Goal: Find specific fact: Find specific fact

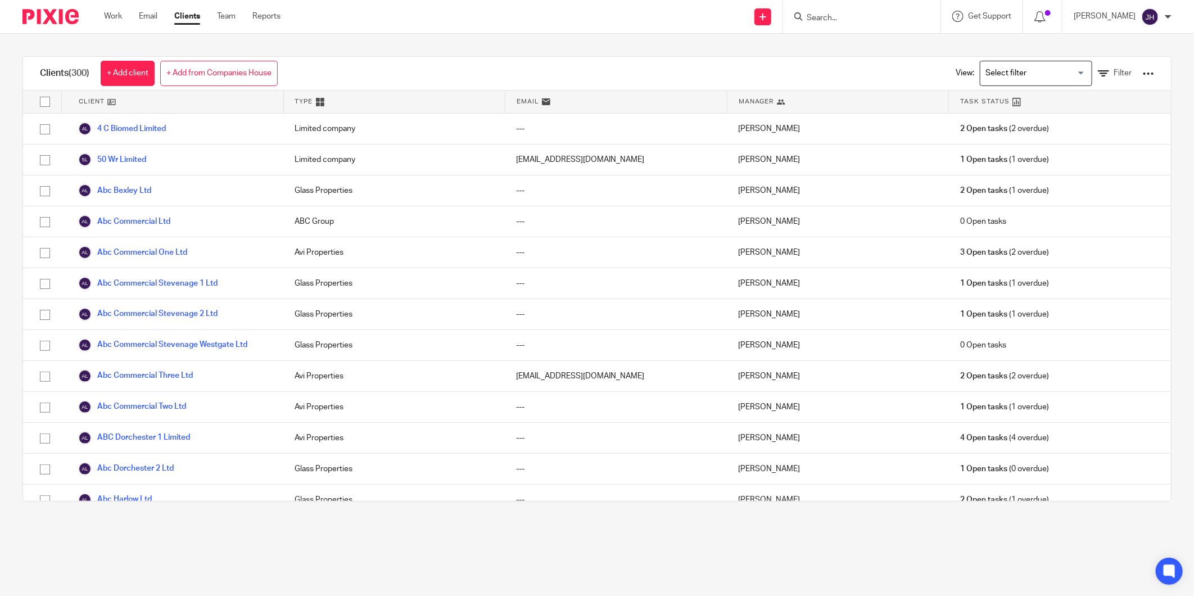
click at [841, 24] on div at bounding box center [861, 16] width 157 height 33
click at [817, 15] on input "Search" at bounding box center [856, 18] width 101 height 10
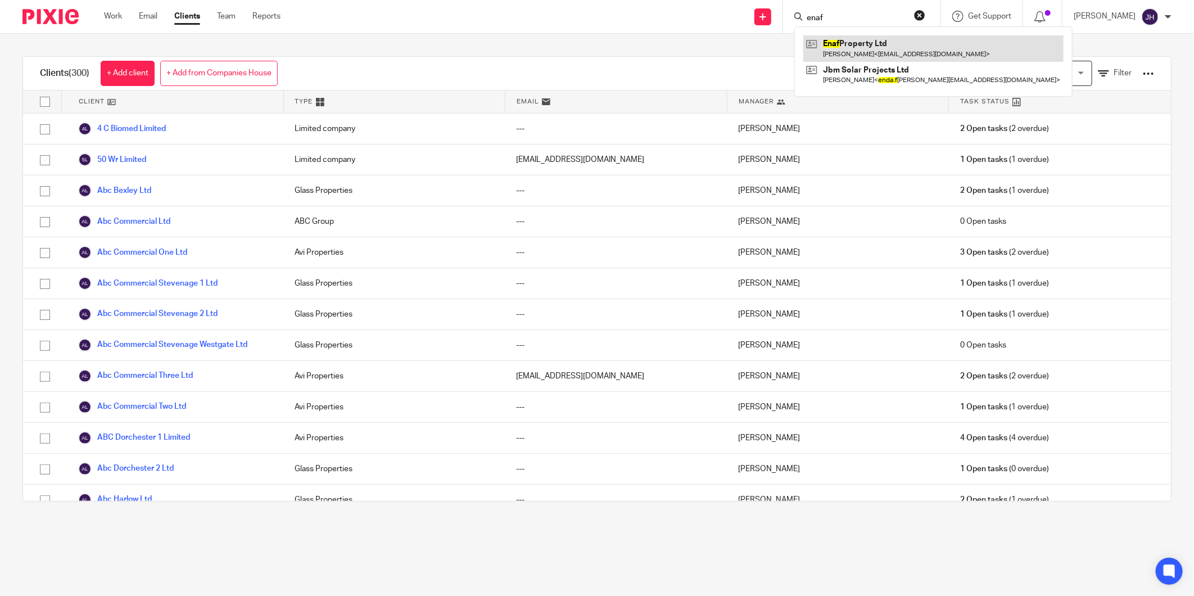
type input "enaf"
click at [842, 40] on link at bounding box center [933, 48] width 260 height 26
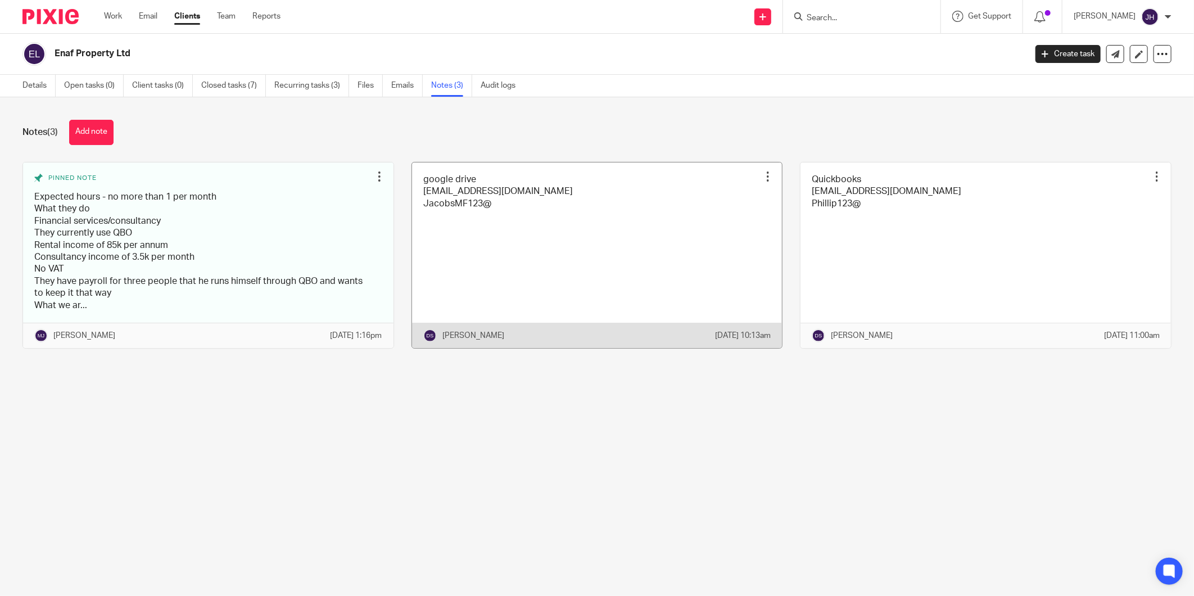
click at [500, 232] on link at bounding box center [597, 255] width 370 height 186
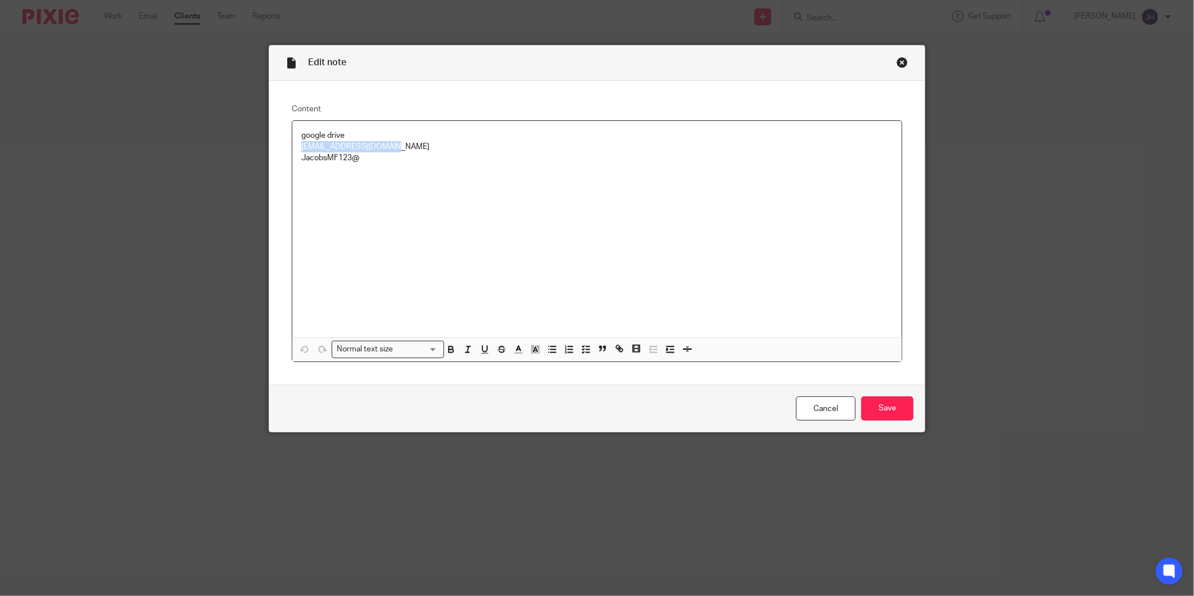
drag, startPoint x: 0, startPoint y: 0, endPoint x: 283, endPoint y: 148, distance: 319.8
click at [283, 148] on div "Content google drive joballjacobs@gmail.com JacobsMF123@ Normal text size Loadi…" at bounding box center [596, 233] width 655 height 304
copy p "joballjacobs@gmail.com"
drag, startPoint x: 360, startPoint y: 164, endPoint x: 305, endPoint y: 157, distance: 54.9
click at [304, 158] on p "JacobsMF123@" at bounding box center [596, 157] width 591 height 11
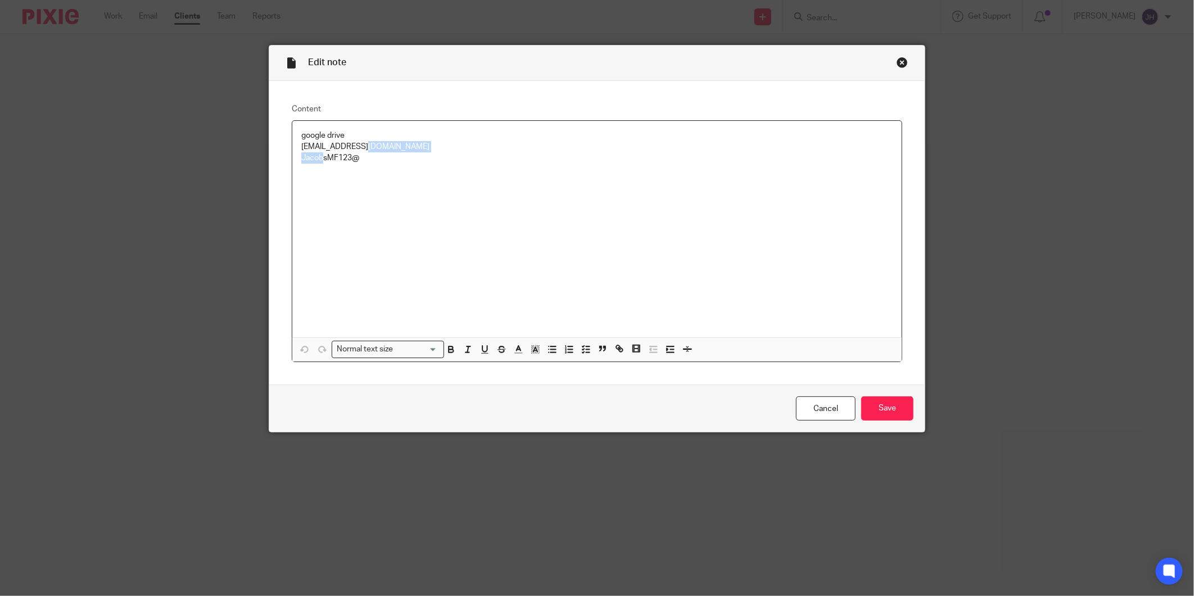
drag, startPoint x: 356, startPoint y: 153, endPoint x: 347, endPoint y: 160, distance: 11.6
click at [332, 160] on div "google drive joballjacobs@gmail.com JacobsMF123@" at bounding box center [596, 229] width 609 height 216
click at [357, 167] on div "google drive joballjacobs@gmail.com JacobsMF123@" at bounding box center [596, 229] width 609 height 216
drag, startPoint x: 355, startPoint y: 160, endPoint x: 290, endPoint y: 160, distance: 65.2
click at [292, 160] on div "google drive joballjacobs@gmail.com JacobsMF123@" at bounding box center [596, 229] width 609 height 216
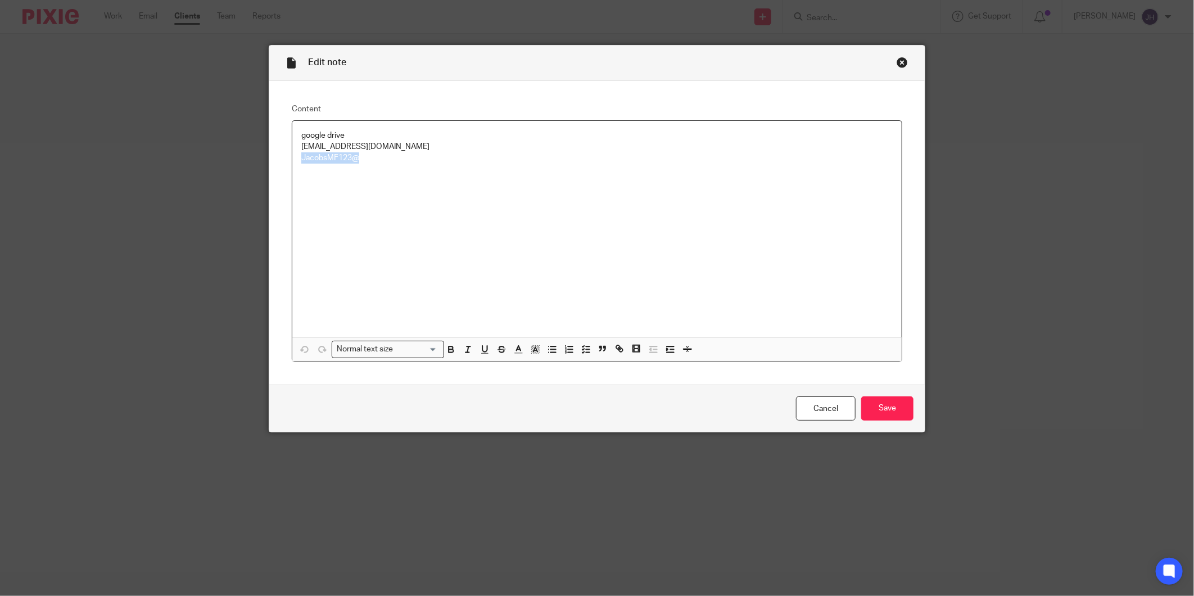
copy p "JacobsMF123@"
click at [897, 58] on div "Close this dialog window" at bounding box center [902, 62] width 11 height 11
